Goal: Check status: Check status

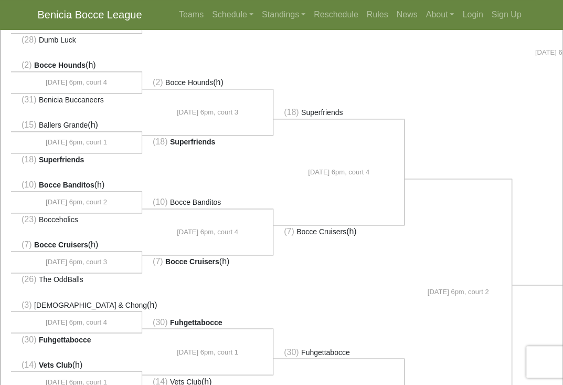
scroll to position [544, 0]
click at [281, 15] on link "Standings" at bounding box center [284, 14] width 52 height 21
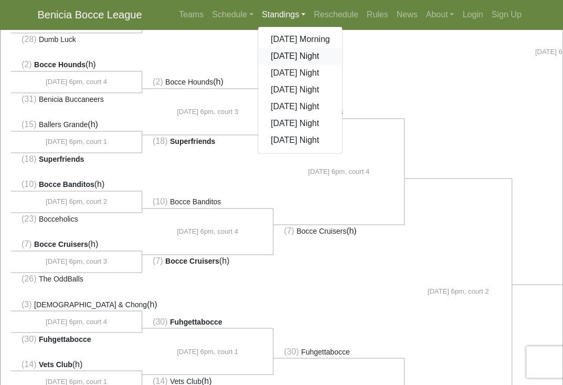
click at [284, 56] on link "[DATE] Night" at bounding box center [300, 56] width 85 height 17
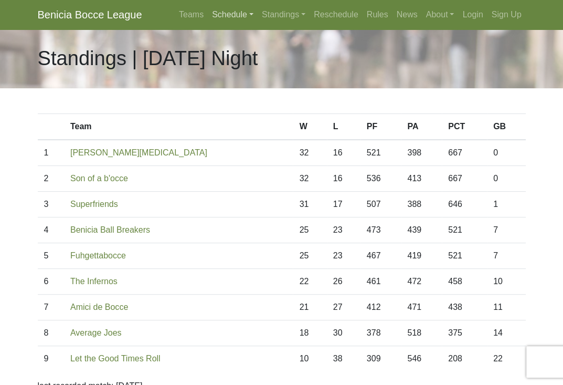
click at [233, 16] on link "Schedule" at bounding box center [233, 14] width 50 height 21
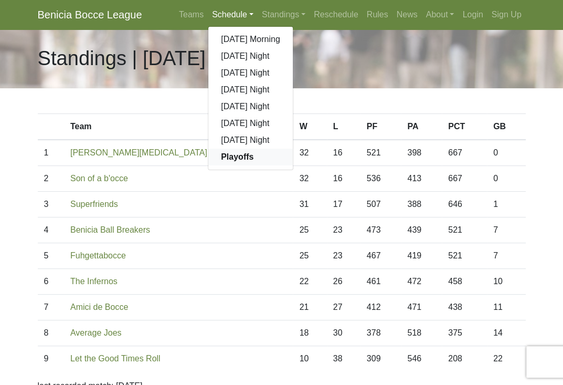
click at [233, 155] on strong "Playoffs" at bounding box center [237, 156] width 33 height 9
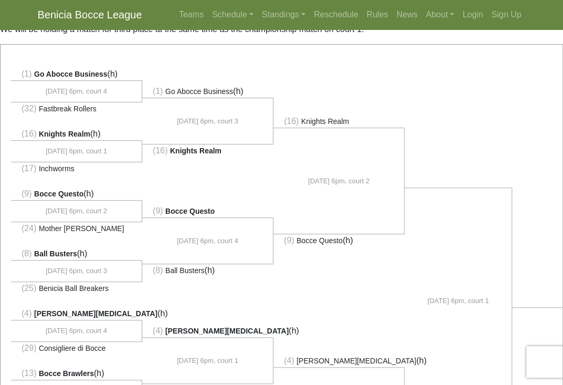
scroll to position [61, 0]
